Goal: Ask a question

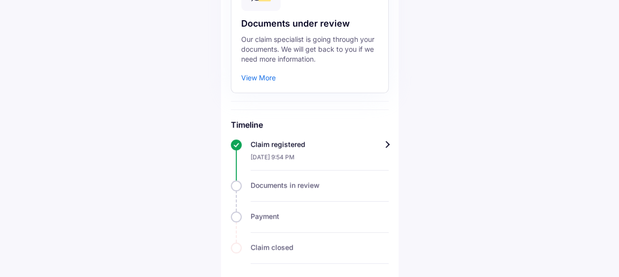
scroll to position [141, 0]
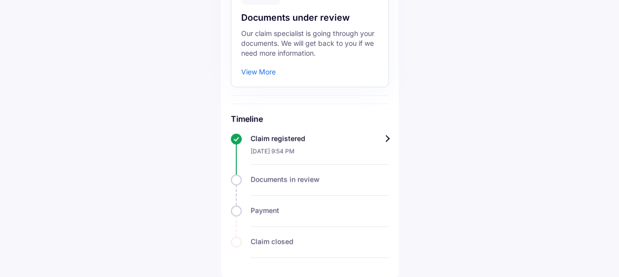
click at [259, 72] on div "View More" at bounding box center [258, 72] width 35 height 10
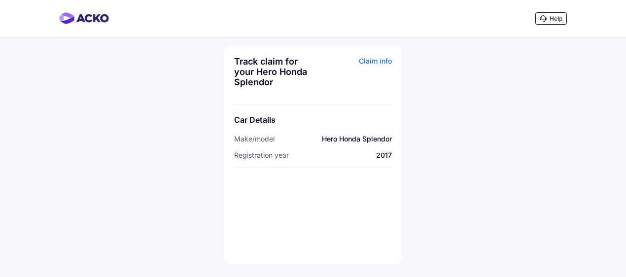
click at [371, 61] on div "Claim info" at bounding box center [354, 75] width 76 height 38
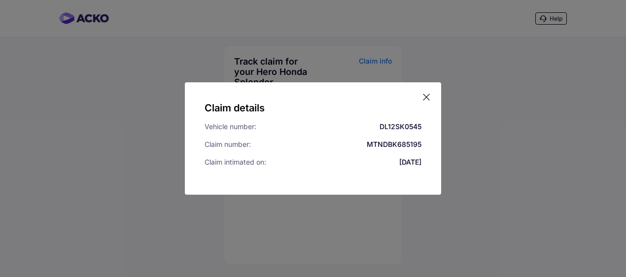
click at [427, 94] on icon at bounding box center [427, 97] width 10 height 10
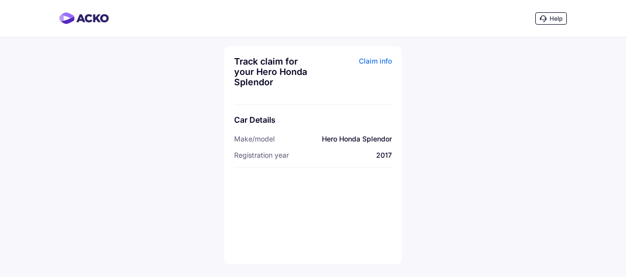
click at [552, 18] on span "Help" at bounding box center [556, 18] width 13 height 7
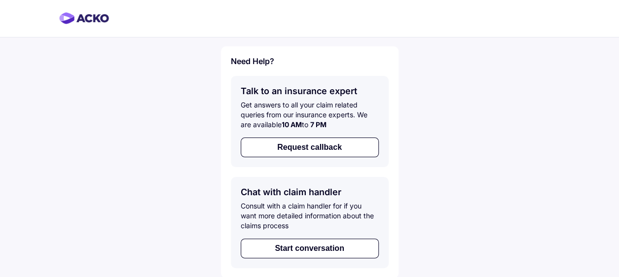
scroll to position [1, 0]
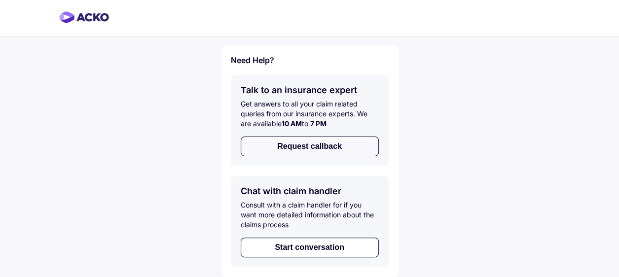
click at [334, 145] on button "Request callback" at bounding box center [310, 147] width 138 height 20
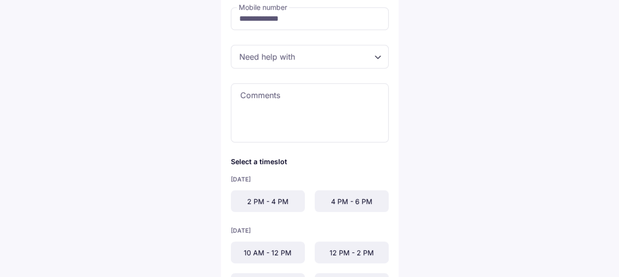
scroll to position [114, 0]
click at [273, 198] on div "2 PM - 4 PM" at bounding box center [268, 201] width 74 height 22
click at [267, 54] on div at bounding box center [310, 56] width 158 height 24
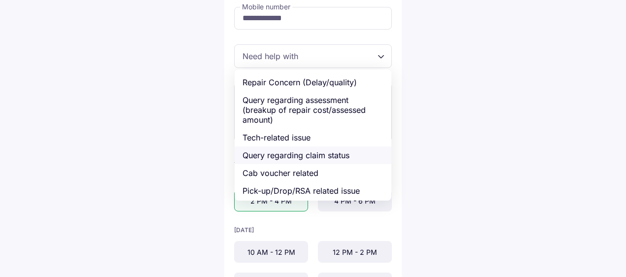
click at [346, 160] on div "Query regarding claim status" at bounding box center [313, 155] width 157 height 18
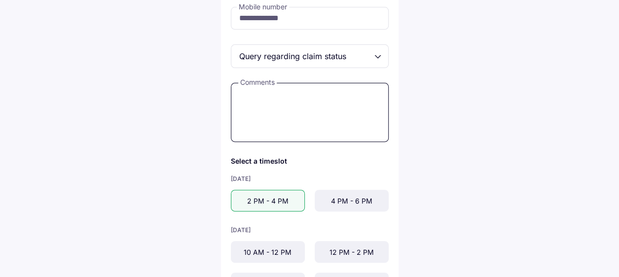
click at [274, 93] on textarea at bounding box center [310, 112] width 158 height 59
type textarea "**********"
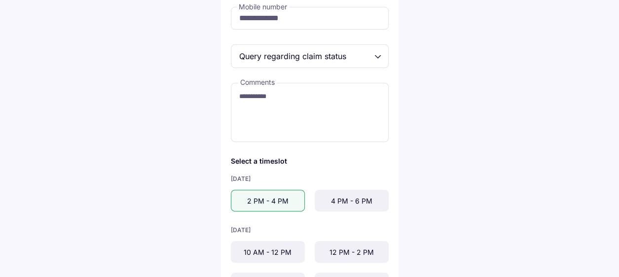
click at [282, 193] on div "2 PM - 4 PM" at bounding box center [268, 201] width 74 height 22
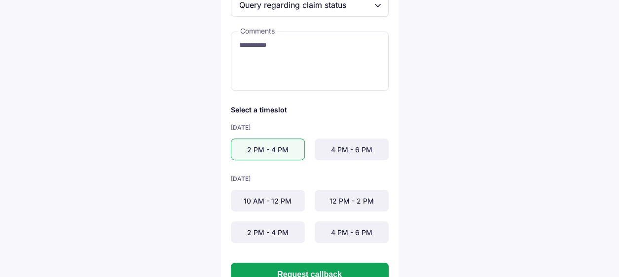
scroll to position [203, 0]
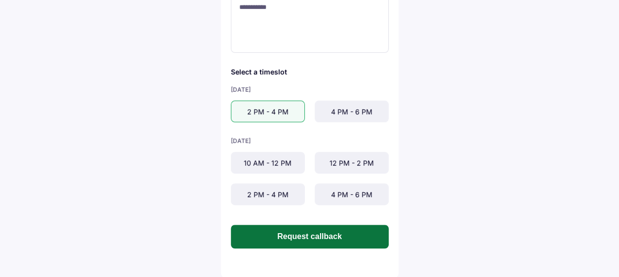
click at [312, 239] on button "Request callback" at bounding box center [310, 237] width 158 height 24
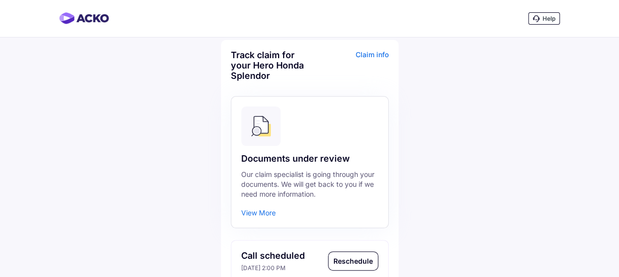
click at [314, 109] on div at bounding box center [309, 127] width 137 height 41
click at [543, 14] on div "Help" at bounding box center [544, 18] width 32 height 12
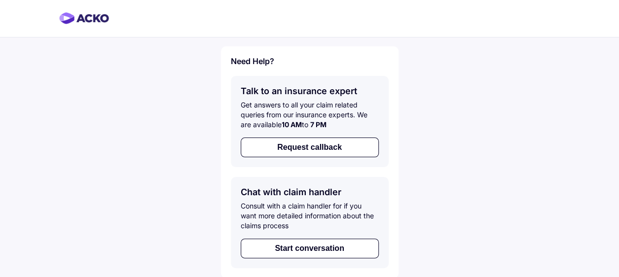
scroll to position [1, 0]
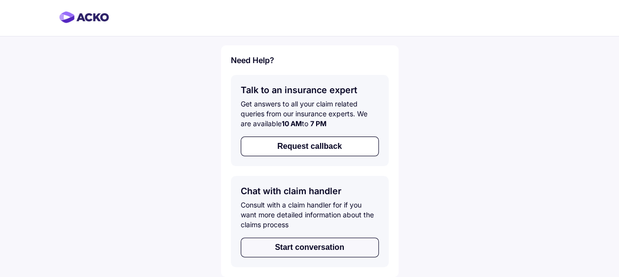
click at [312, 252] on button "Start conversation" at bounding box center [310, 248] width 138 height 20
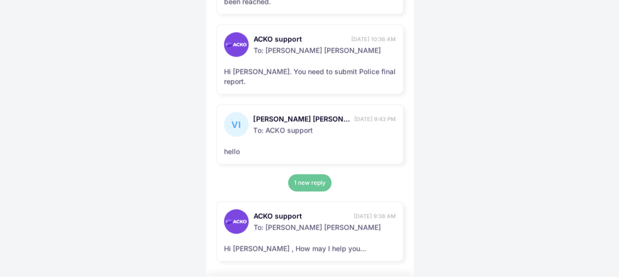
scroll to position [683, 0]
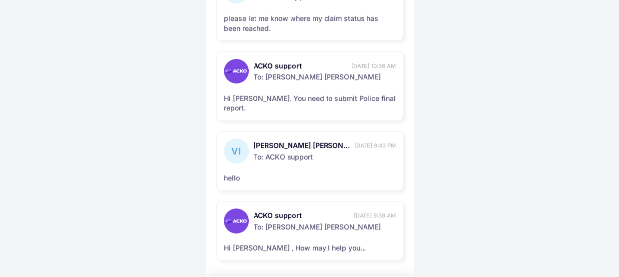
click at [309, 211] on span "ACKO support" at bounding box center [302, 216] width 98 height 10
click at [317, 243] on div "Hi [PERSON_NAME] , How may I help you..." at bounding box center [310, 248] width 172 height 10
click at [307, 220] on span "To: Vinod Kumar Shah" at bounding box center [324, 225] width 142 height 11
click at [294, 243] on div "Hi [PERSON_NAME] , How may I help you..." at bounding box center [310, 248] width 172 height 10
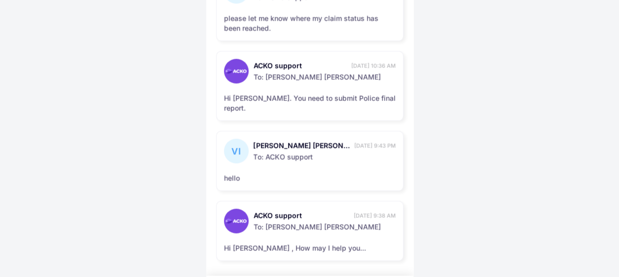
click at [236, 209] on div at bounding box center [236, 221] width 25 height 25
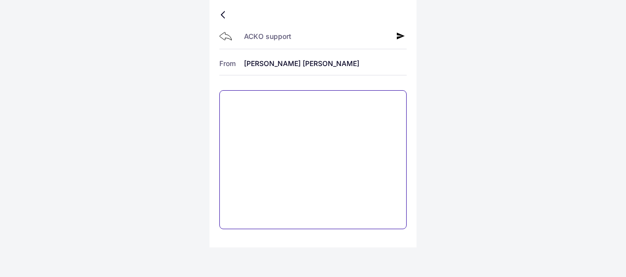
click at [266, 104] on textarea at bounding box center [312, 159] width 187 height 139
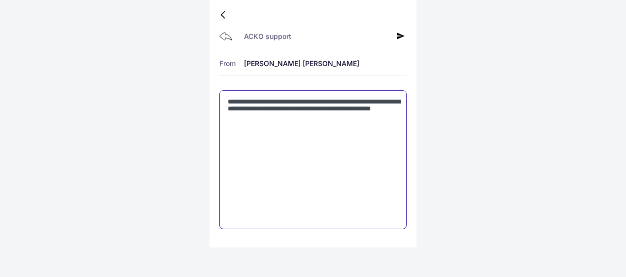
type textarea "**********"
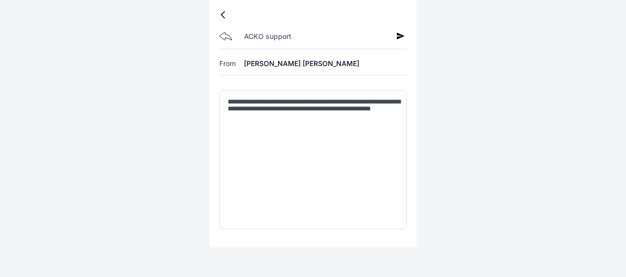
click at [398, 36] on icon at bounding box center [401, 36] width 8 height 8
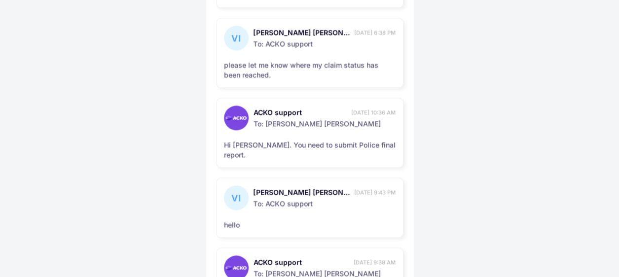
scroll to position [772, 0]
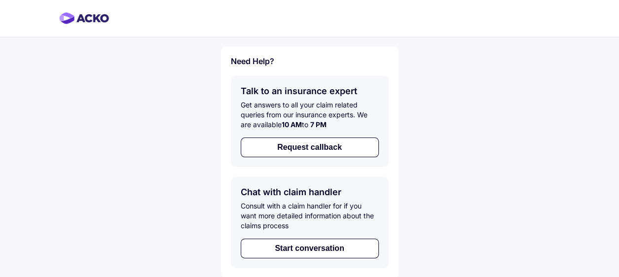
scroll to position [1, 0]
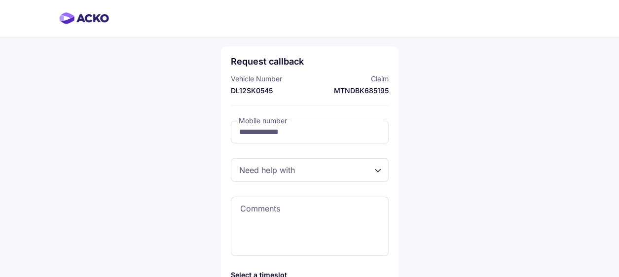
scroll to position [1, 0]
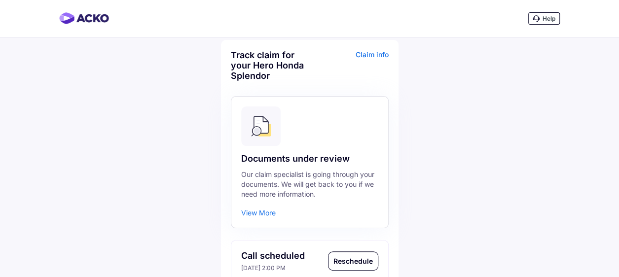
click at [373, 53] on div "Claim info" at bounding box center [350, 69] width 76 height 38
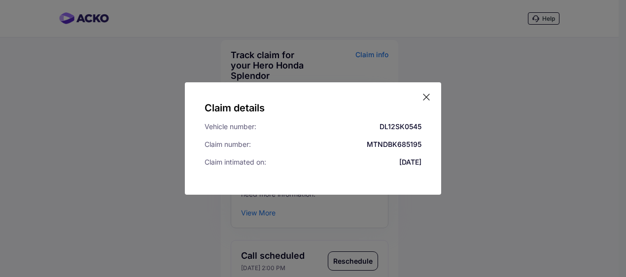
click at [428, 96] on icon at bounding box center [427, 97] width 6 height 6
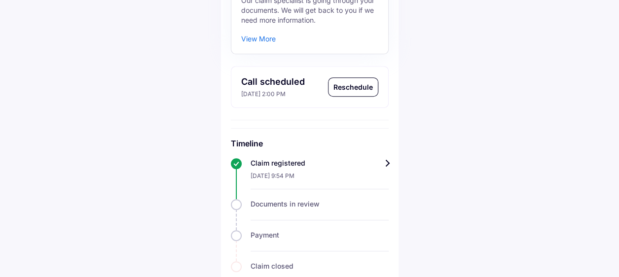
scroll to position [199, 0]
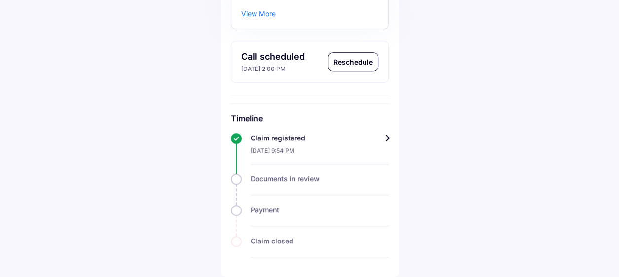
click at [386, 135] on div "Claim registered" at bounding box center [320, 138] width 138 height 10
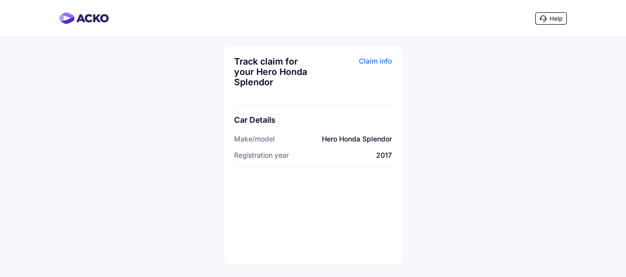
click at [380, 58] on div "Claim info" at bounding box center [354, 75] width 76 height 38
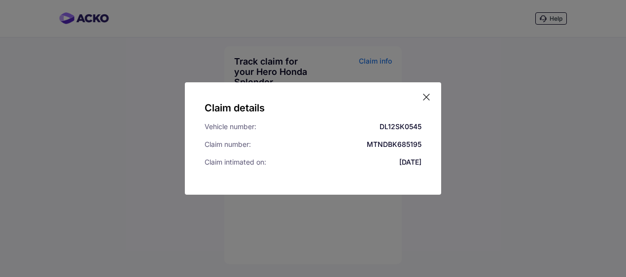
click at [426, 96] on icon at bounding box center [427, 97] width 10 height 10
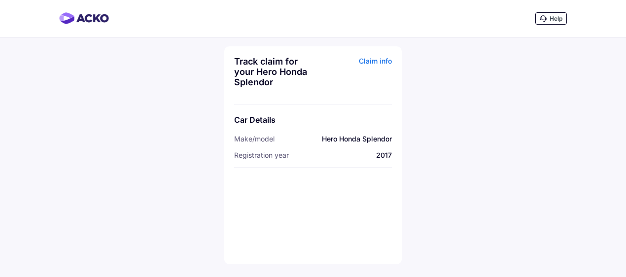
click at [563, 19] on div "Help" at bounding box center [552, 18] width 32 height 12
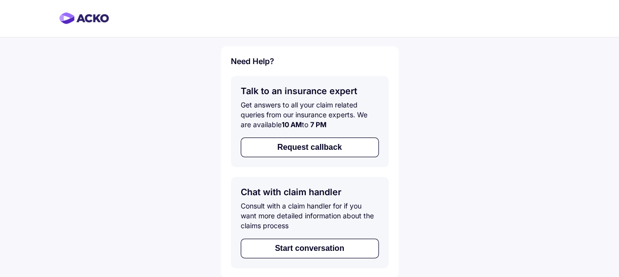
scroll to position [1, 0]
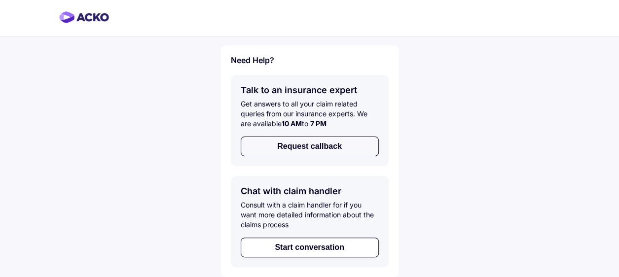
click at [312, 142] on button "Request callback" at bounding box center [310, 147] width 138 height 20
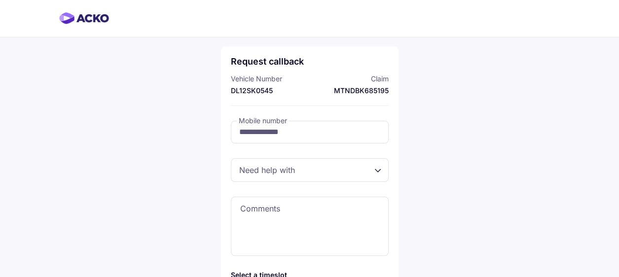
scroll to position [1, 0]
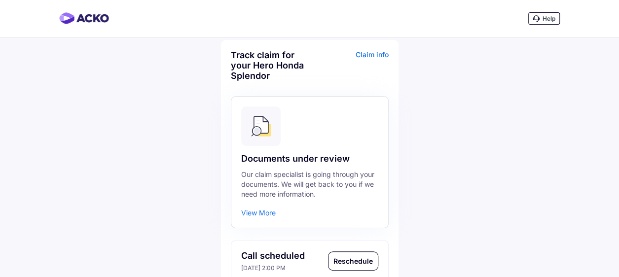
click at [541, 23] on div "Help" at bounding box center [544, 18] width 32 height 12
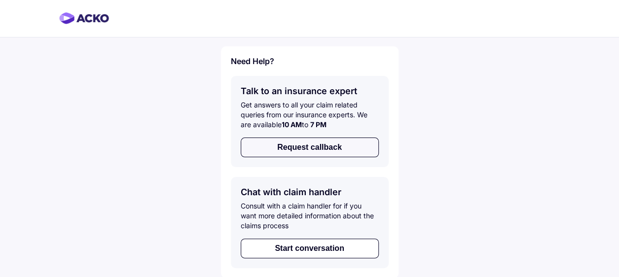
scroll to position [1, 0]
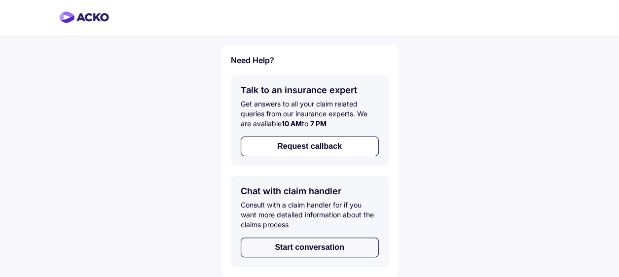
click at [287, 252] on button "Start conversation" at bounding box center [310, 248] width 138 height 20
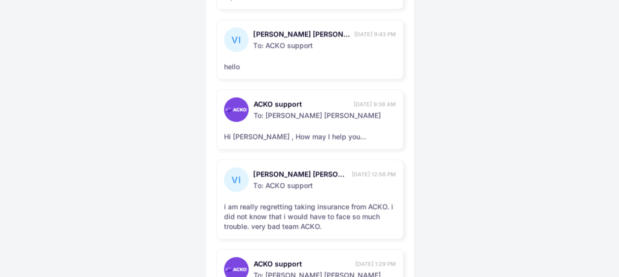
scroll to position [912, 0]
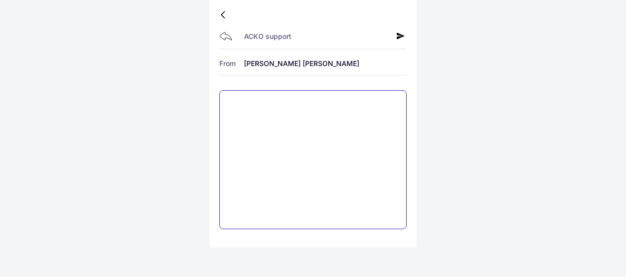
click at [286, 97] on textarea at bounding box center [312, 159] width 187 height 139
click at [265, 112] on textarea at bounding box center [312, 159] width 187 height 139
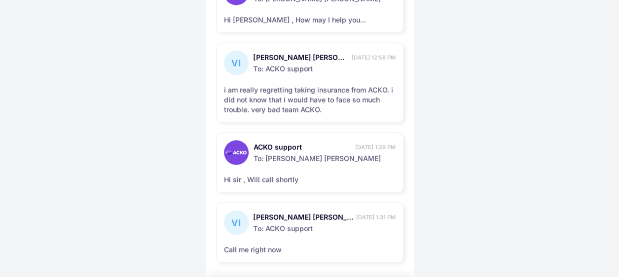
scroll to position [912, 0]
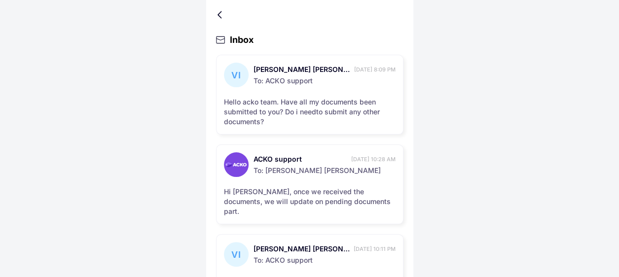
scroll to position [1, 0]
